Goal: Ask a question

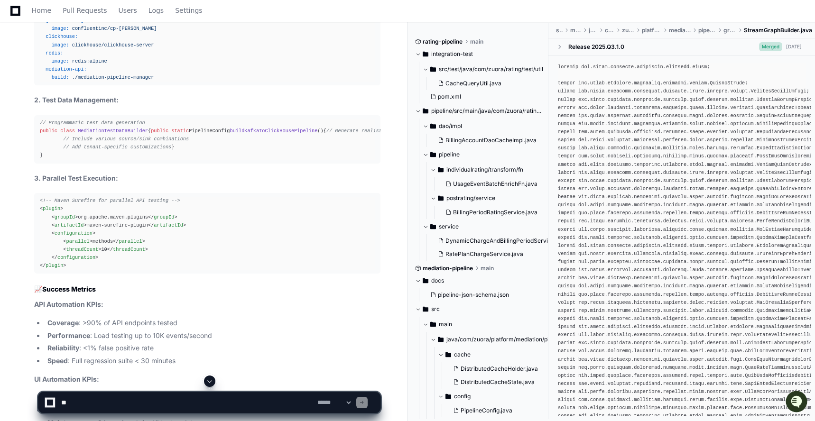
scroll to position [7777, 0]
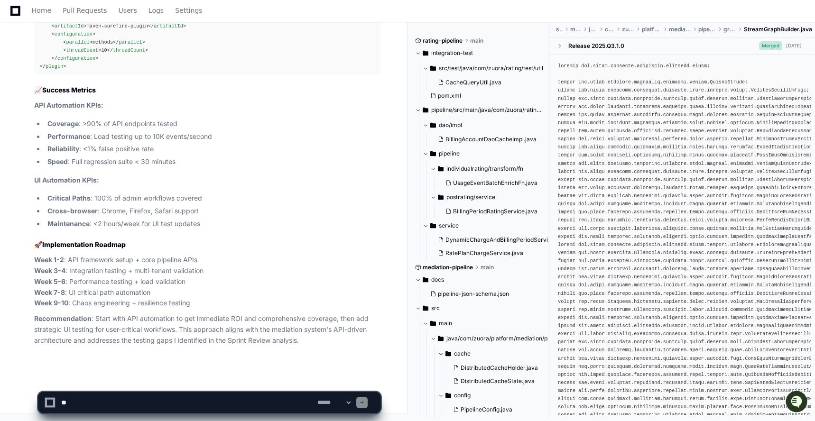
click at [126, 410] on textarea at bounding box center [187, 402] width 256 height 21
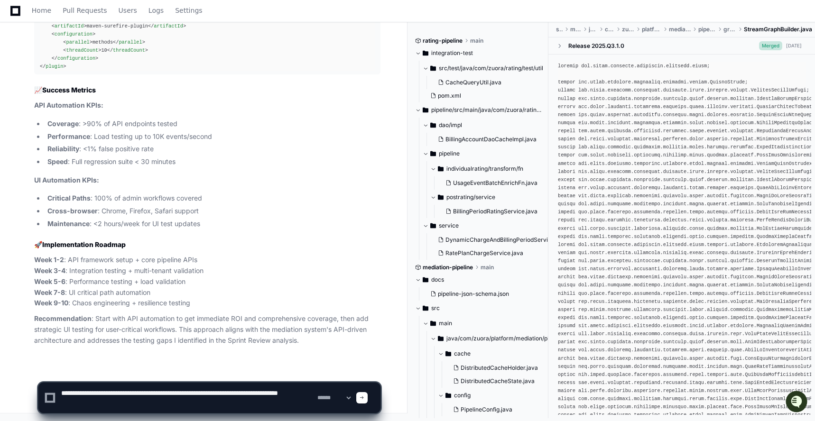
type textarea "**********"
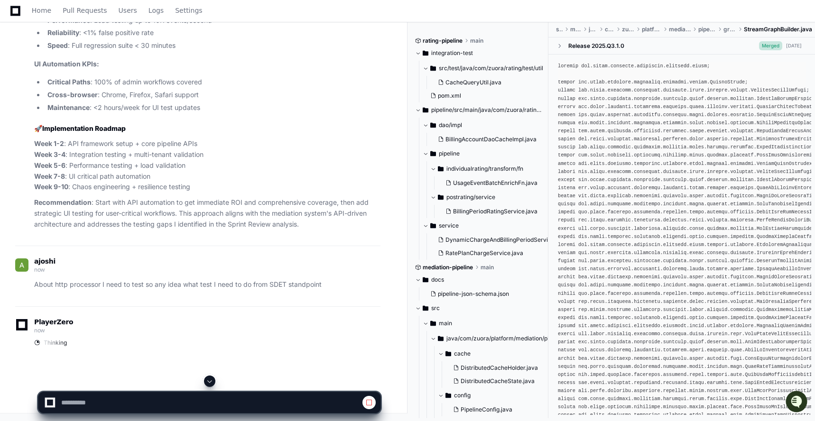
scroll to position [7893, 0]
click at [90, 283] on p "About http processor I need to test so any idea what test I need to do from SDE…" at bounding box center [207, 285] width 346 height 11
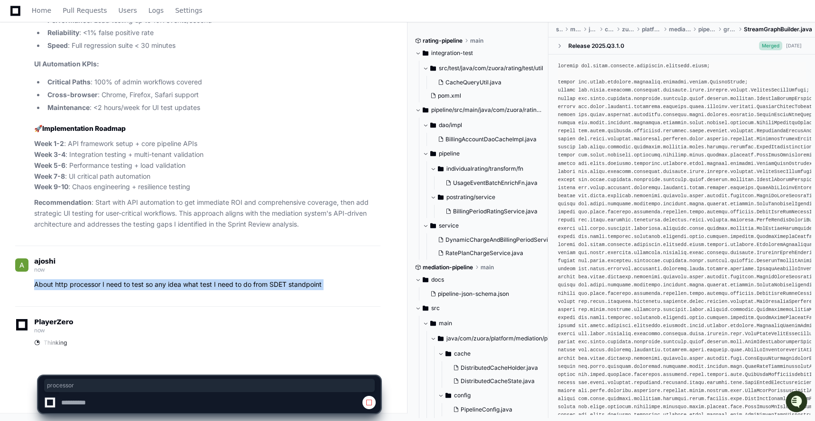
click at [90, 283] on p "About http processor I need to test so any idea what test I need to do from SDE…" at bounding box center [207, 285] width 346 height 11
click at [370, 402] on span at bounding box center [369, 403] width 8 height 8
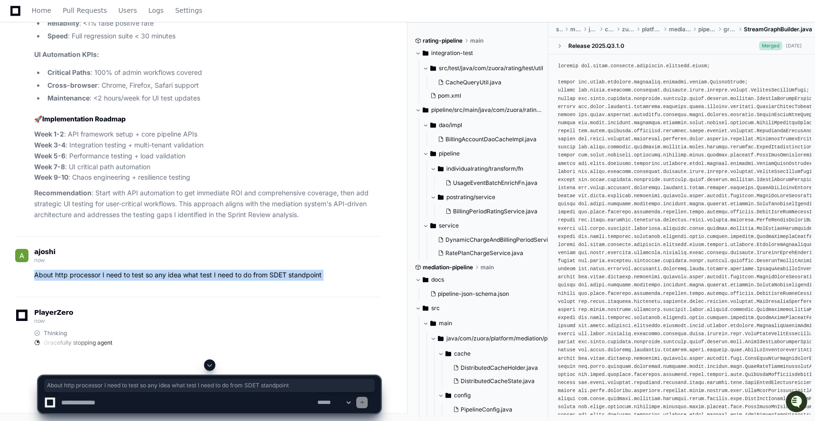
copy div "About http processor I need to test so any idea what test I need to do from SDE…"
click at [185, 402] on textarea at bounding box center [187, 402] width 256 height 21
paste textarea "**********"
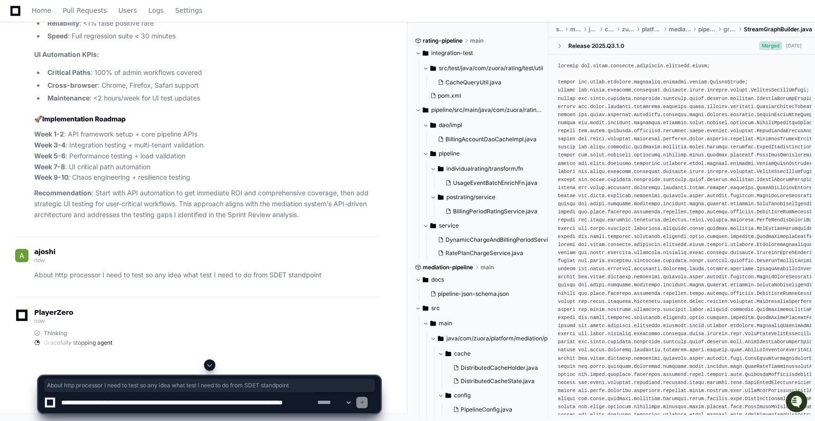
scroll to position [3, 0]
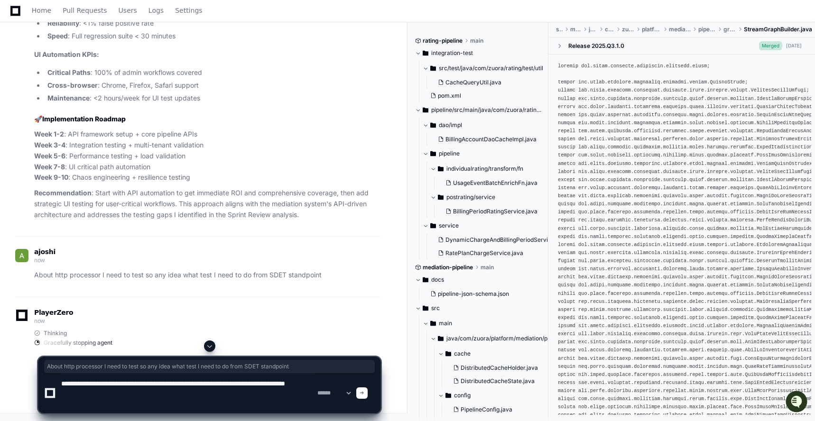
drag, startPoint x: 173, startPoint y: 381, endPoint x: 206, endPoint y: 382, distance: 33.2
click at [207, 382] on textarea at bounding box center [187, 393] width 256 height 40
click at [226, 383] on textarea at bounding box center [187, 393] width 256 height 40
type textarea "**********"
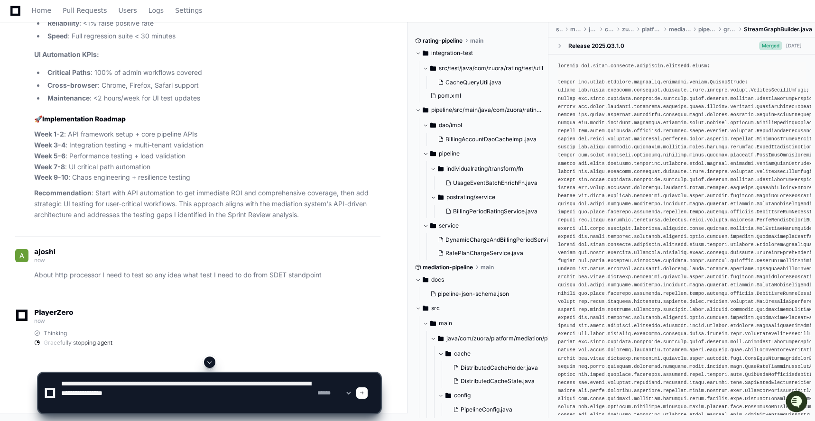
click at [364, 392] on span at bounding box center [362, 393] width 5 height 5
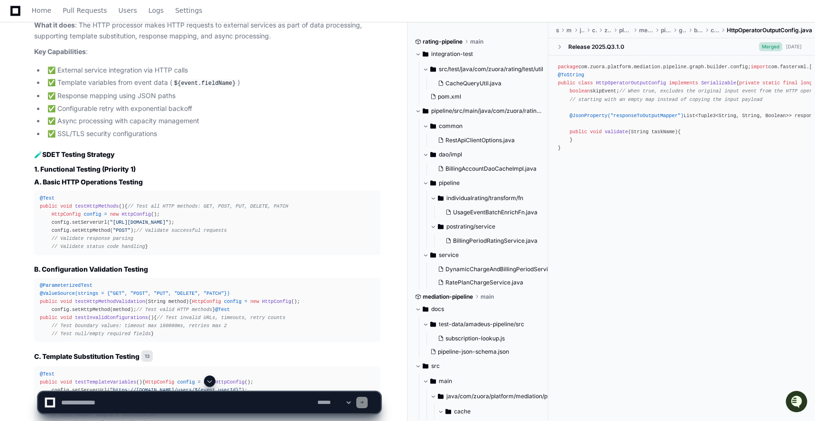
scroll to position [8379, 0]
